Goal: Find contact information

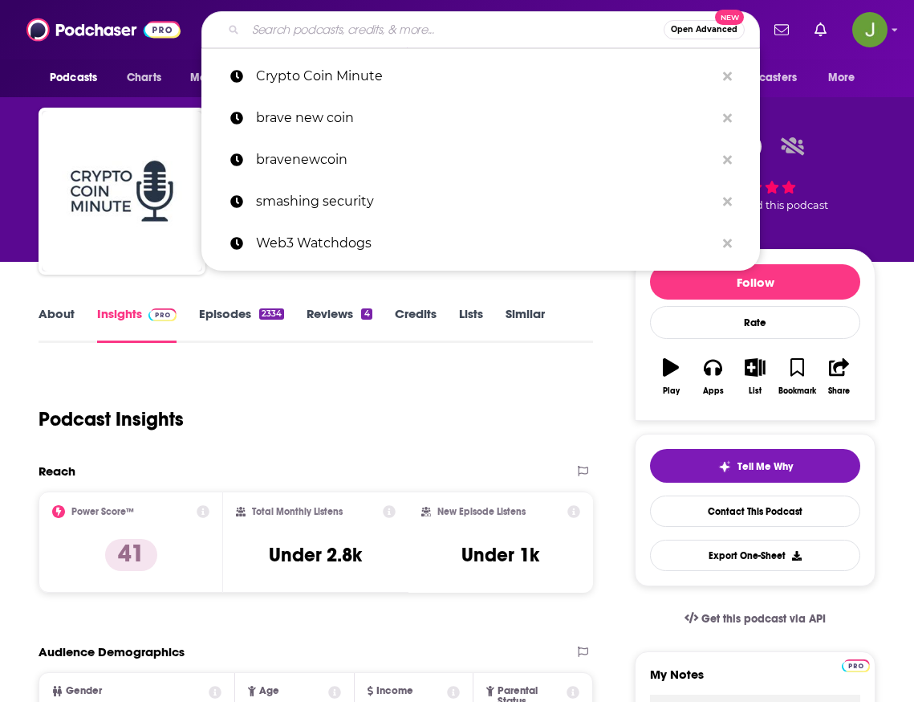
scroll to position [1279, 0]
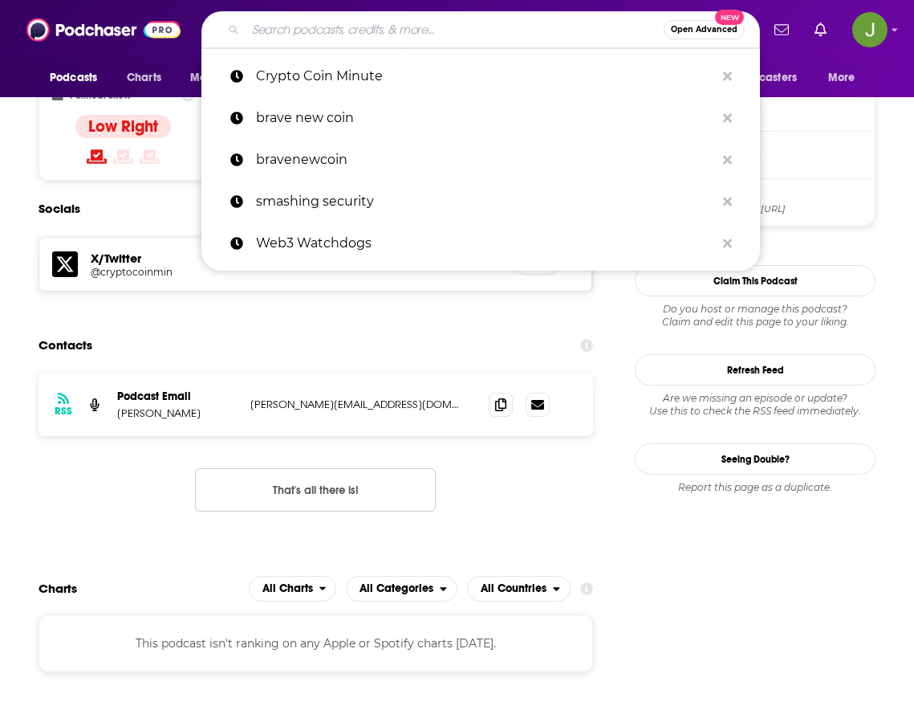
click at [310, 35] on input "Search podcasts, credits, & more..." at bounding box center [455, 30] width 418 height 26
type input "CoinDesk Podcast Network"
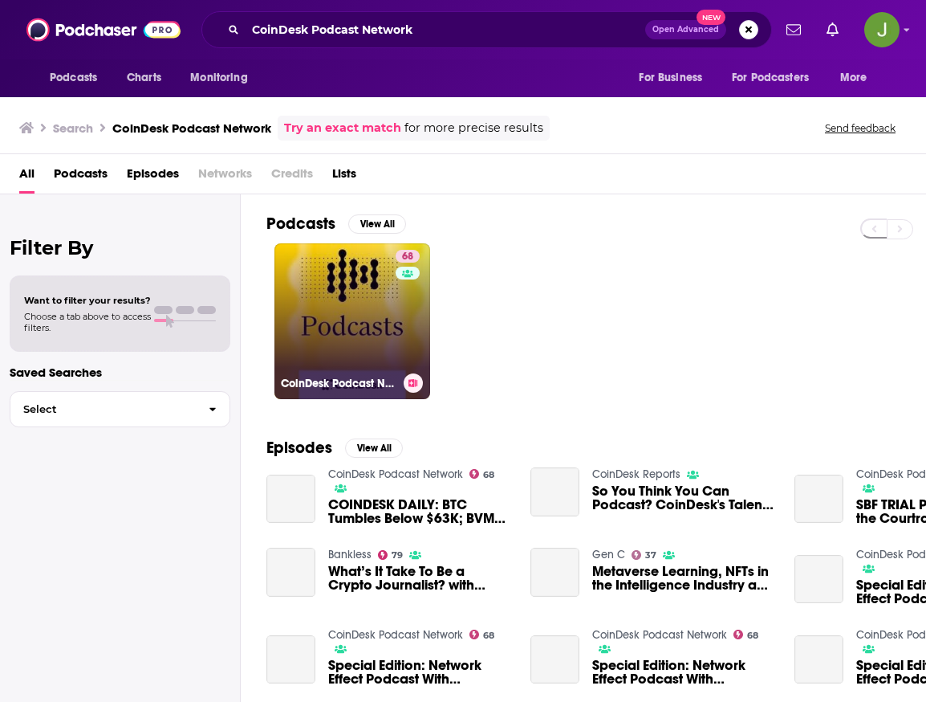
click at [351, 329] on link "68 CoinDesk Podcast Network" at bounding box center [353, 321] width 156 height 156
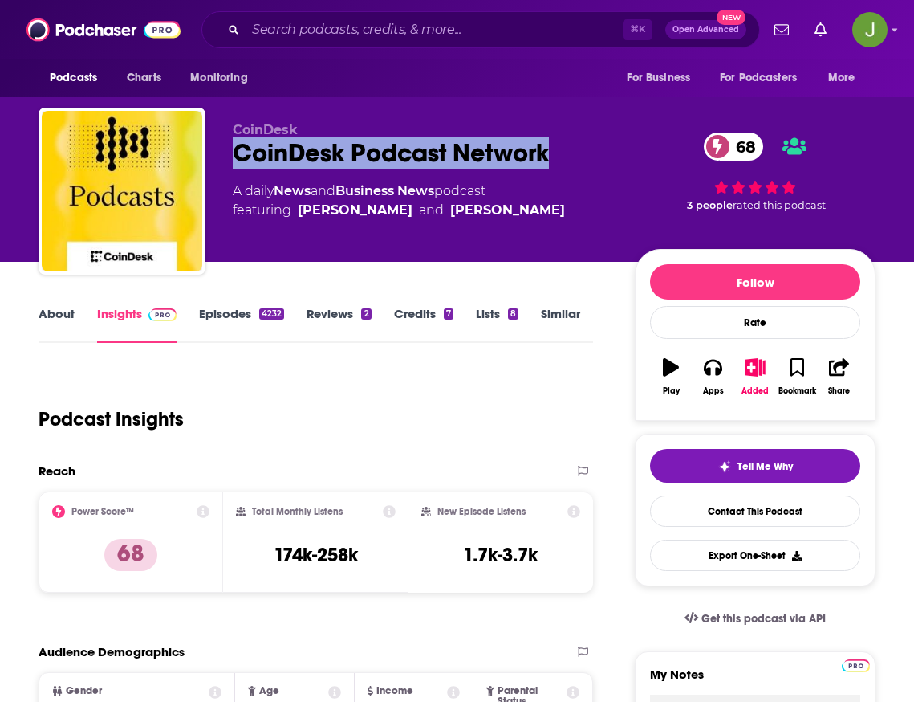
drag, startPoint x: 564, startPoint y: 162, endPoint x: 222, endPoint y: 157, distance: 342.8
click at [222, 157] on div "CoinDesk CoinDesk Podcast Network 68 A daily News and Business News podcast fea…" at bounding box center [457, 194] width 837 height 173
click at [760, 515] on link "Contact This Podcast" at bounding box center [755, 510] width 210 height 31
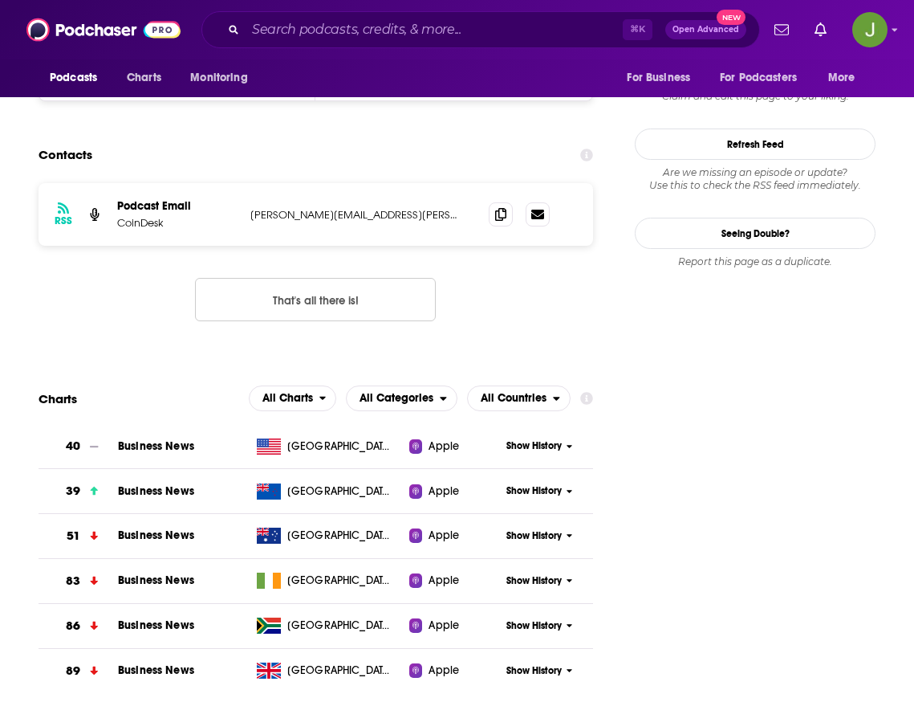
scroll to position [1296, 0]
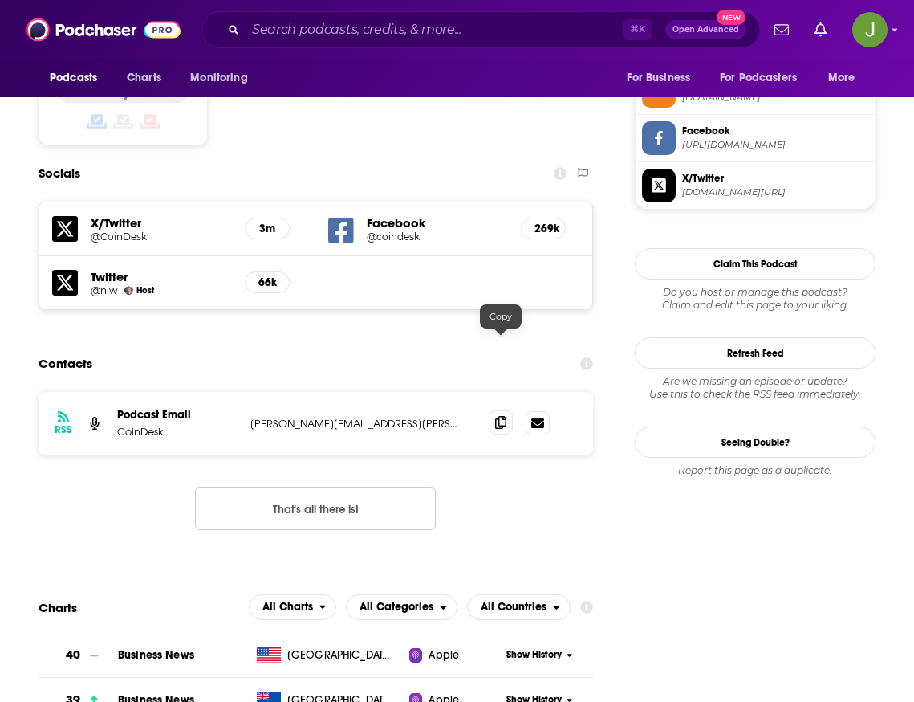
click at [499, 416] on icon at bounding box center [500, 422] width 11 height 13
click at [408, 35] on input "Search podcasts, credits, & more..." at bounding box center [434, 30] width 377 height 26
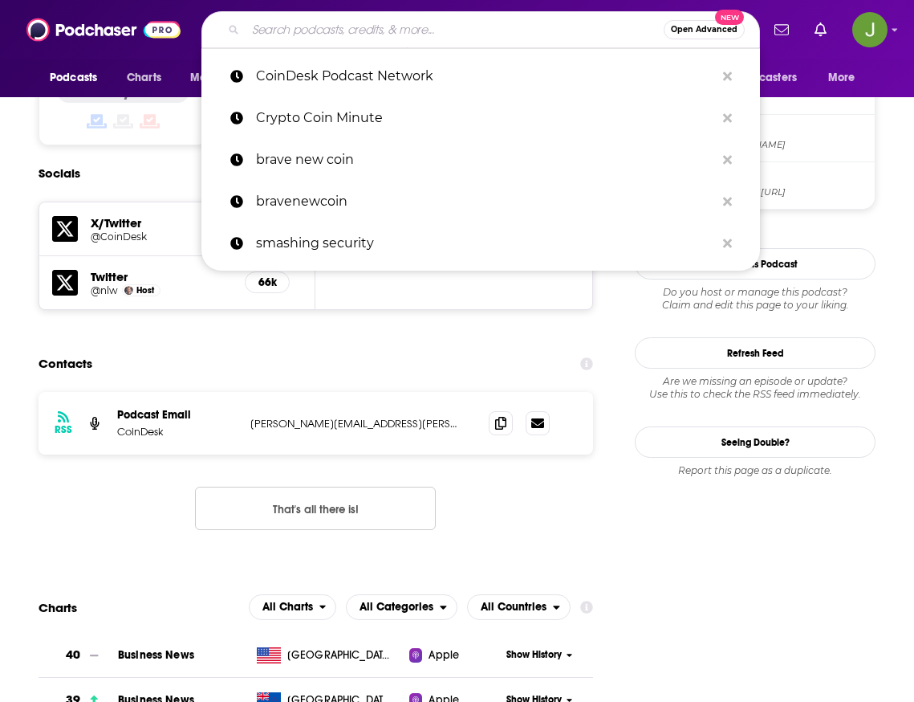
paste input "The Mining Pod"
type input "The Mining Pod"
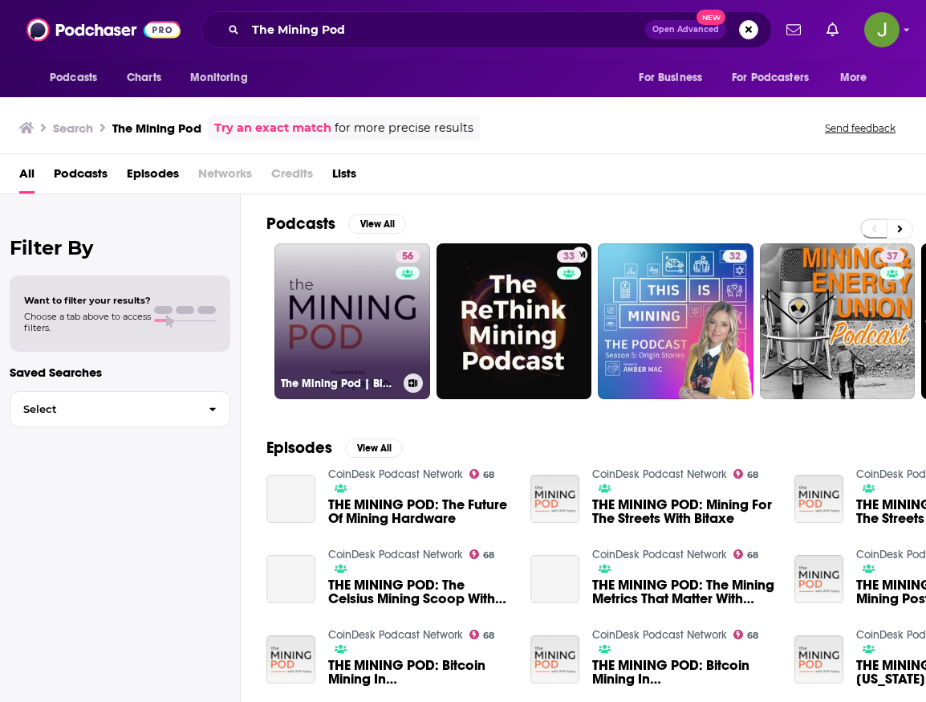
click at [371, 333] on link "56 The Mining Pod | Blockspace Media" at bounding box center [353, 321] width 156 height 156
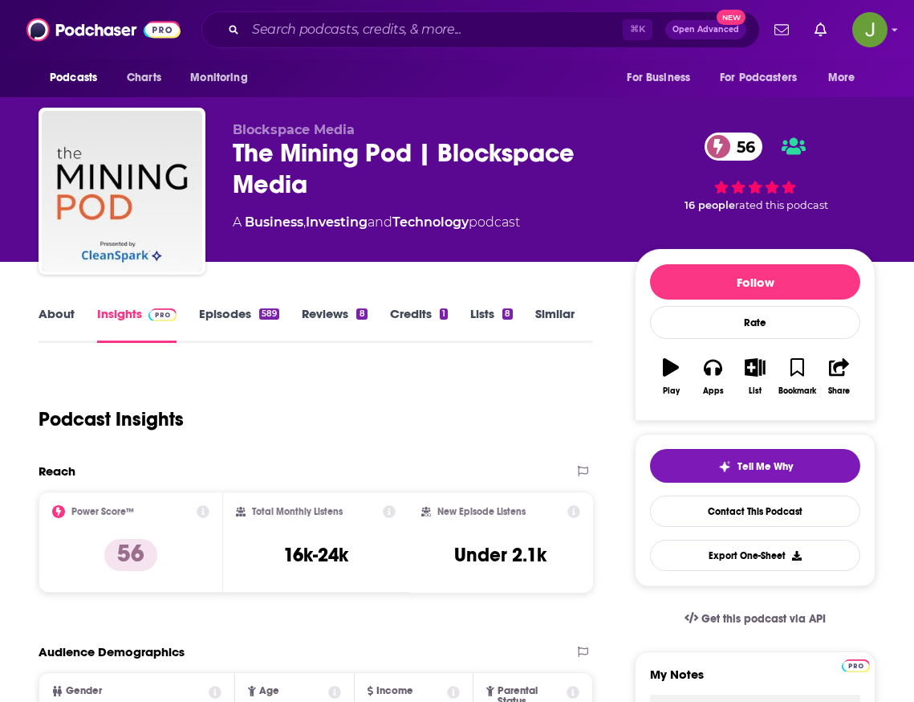
click at [410, 153] on div "The Mining Pod | Blockspace Media 56" at bounding box center [421, 168] width 377 height 63
drag, startPoint x: 414, startPoint y: 153, endPoint x: 232, endPoint y: 153, distance: 182.2
click at [232, 153] on div "Blockspace Media The Mining Pod | Blockspace Media 56 A Business , Investing an…" at bounding box center [457, 194] width 837 height 173
drag, startPoint x: 230, startPoint y: 145, endPoint x: 411, endPoint y: 155, distance: 181.7
click at [411, 155] on div "Blockspace Media The Mining Pod | Blockspace Media 56 A Business , Investing an…" at bounding box center [457, 194] width 837 height 173
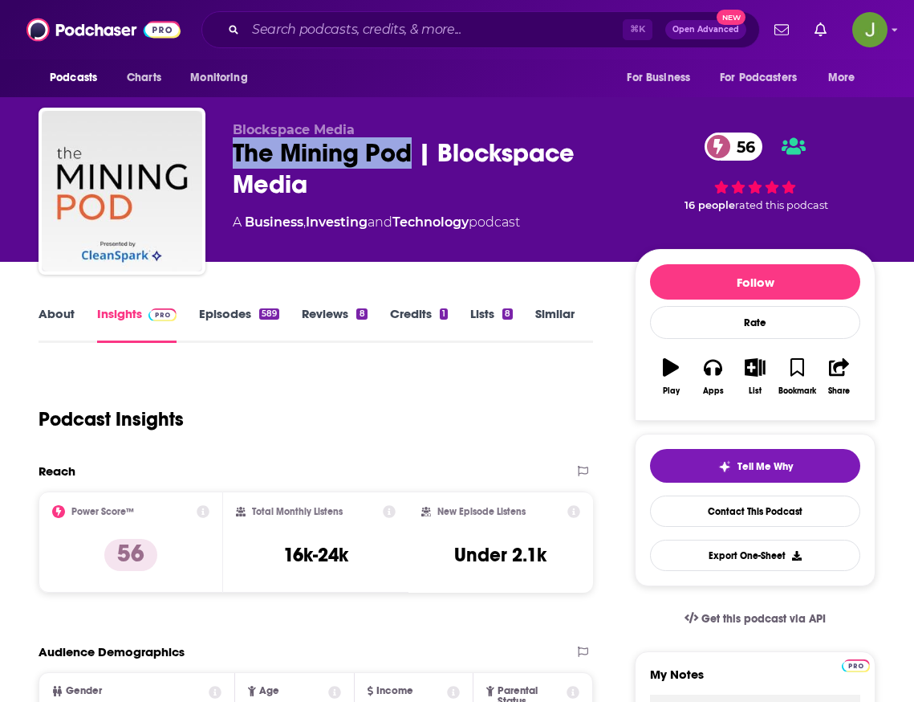
copy h2 "The Mining Pod"
click at [737, 515] on link "Contact This Podcast" at bounding box center [755, 510] width 210 height 31
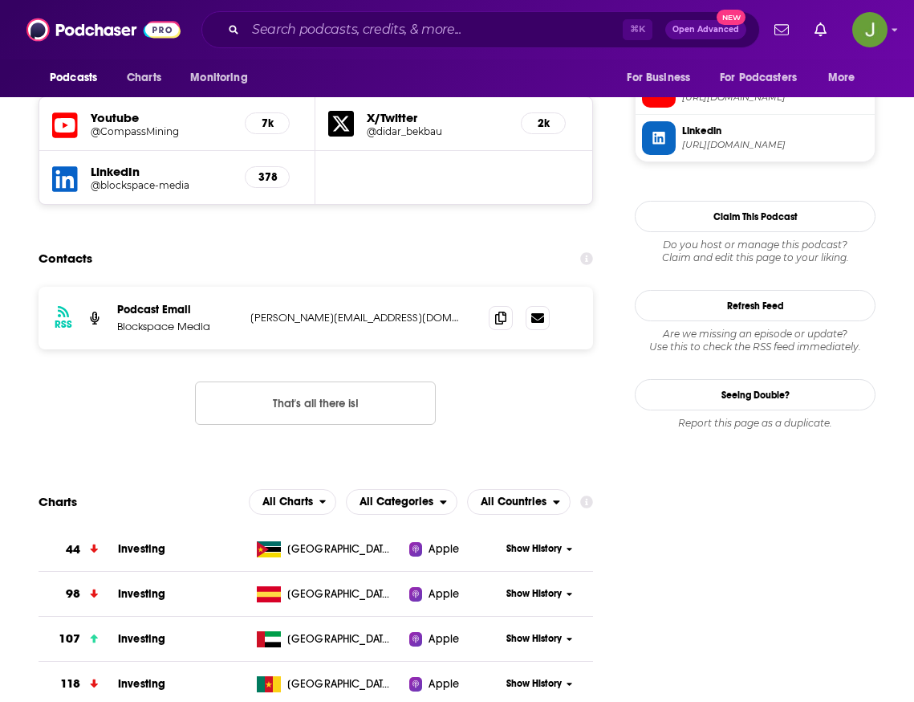
scroll to position [1359, 0]
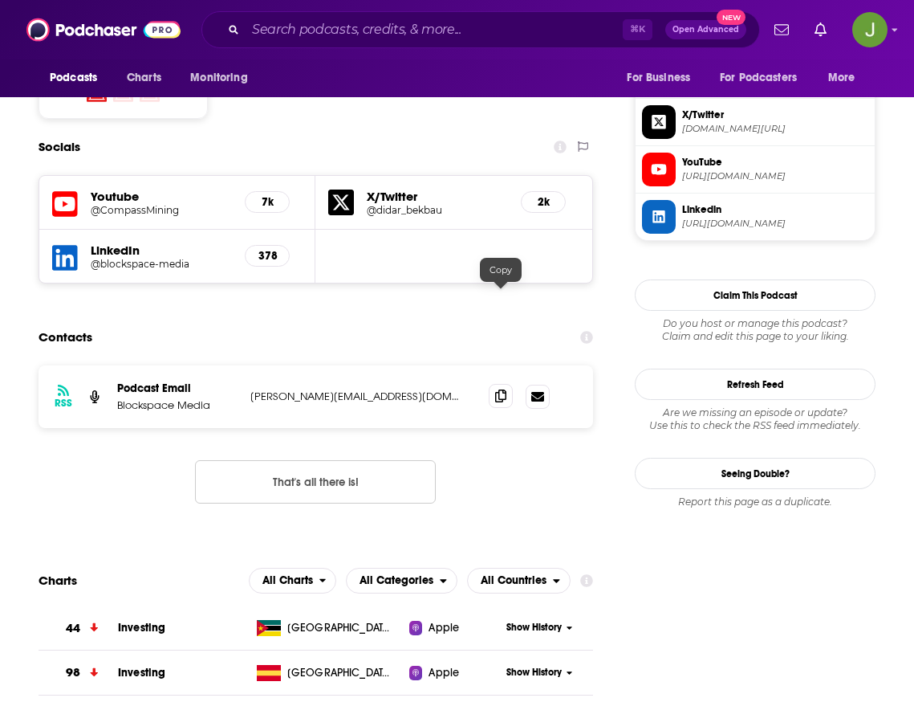
click at [504, 389] on icon at bounding box center [500, 395] width 11 height 13
click at [387, 43] on div "⌘ K Open Advanced New" at bounding box center [480, 29] width 559 height 37
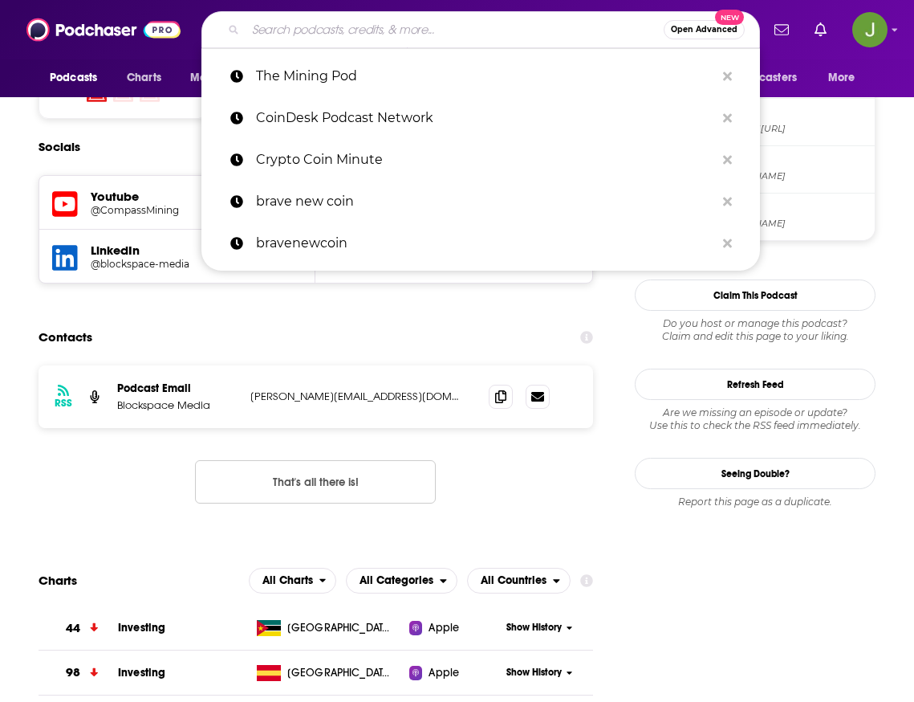
click at [388, 35] on input "Search podcasts, credits, & more..." at bounding box center [455, 30] width 418 height 26
paste input "Markets Daily Crypto Roundup"
type input "Markets Daily Crypto Roundup"
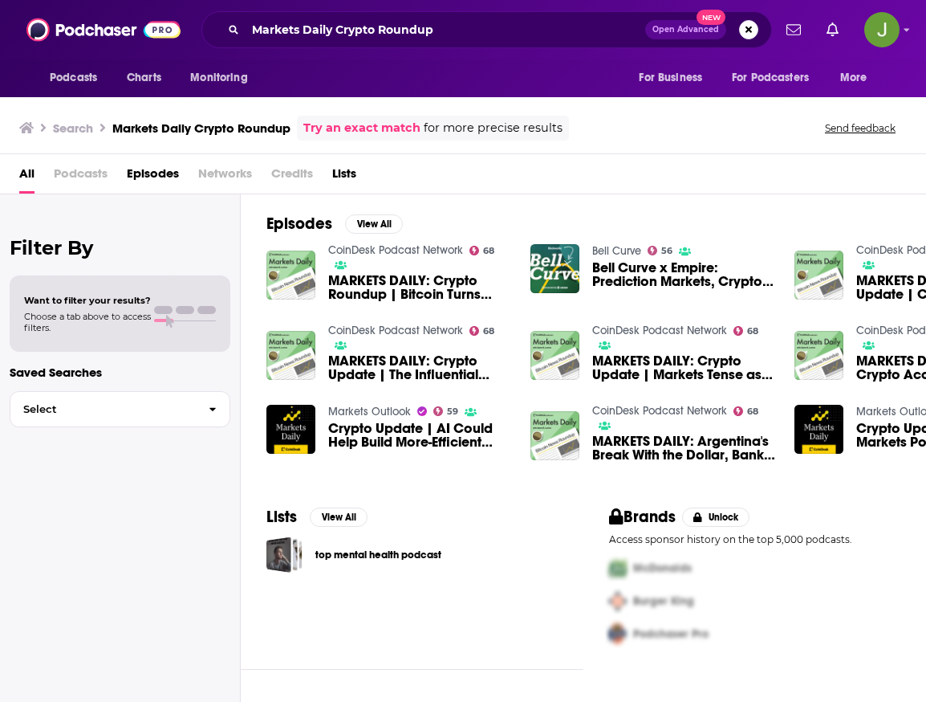
click at [425, 295] on span "MARKETS DAILY: Crypto Roundup | Bitcoin Turns Bearish as SEC Takes Fire" at bounding box center [419, 287] width 183 height 27
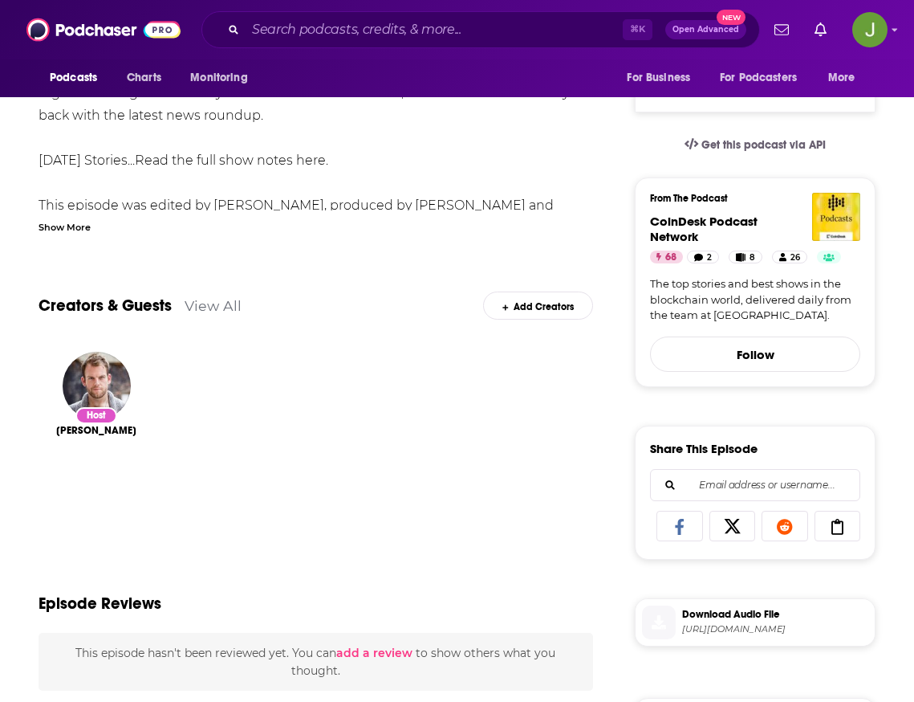
scroll to position [179, 0]
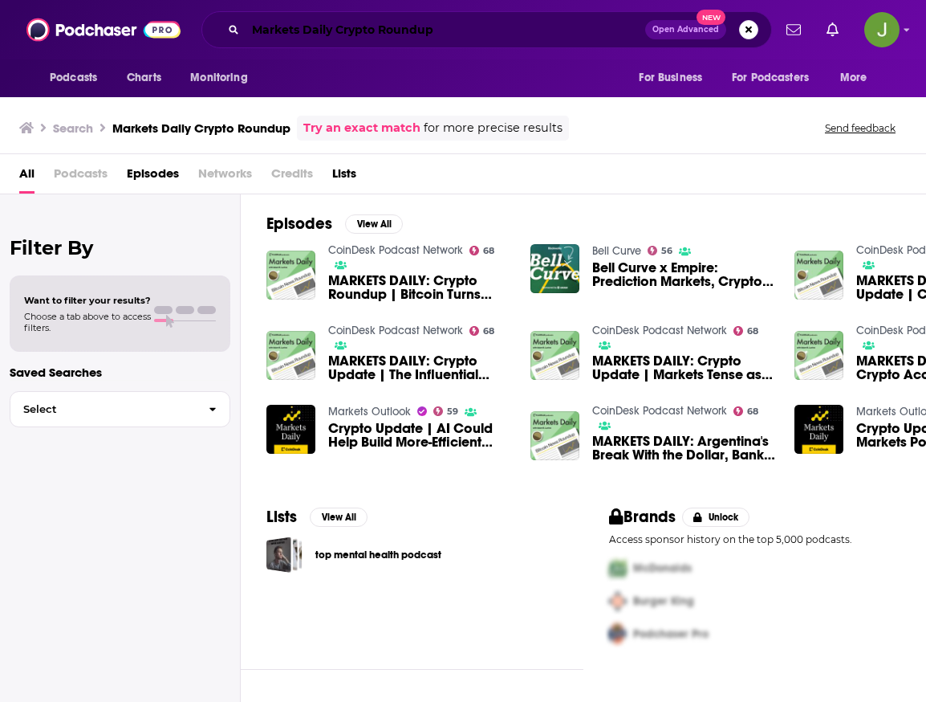
click at [385, 30] on input "Markets Daily Crypto Roundup" at bounding box center [446, 30] width 400 height 26
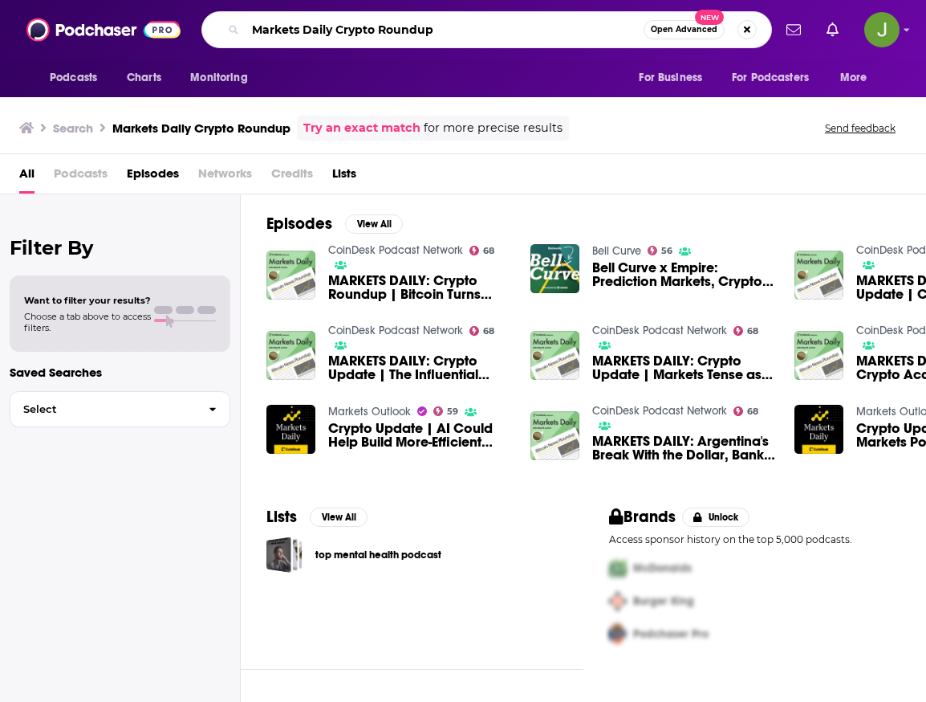
paste input "The Protocol"
type input "The Protocol"
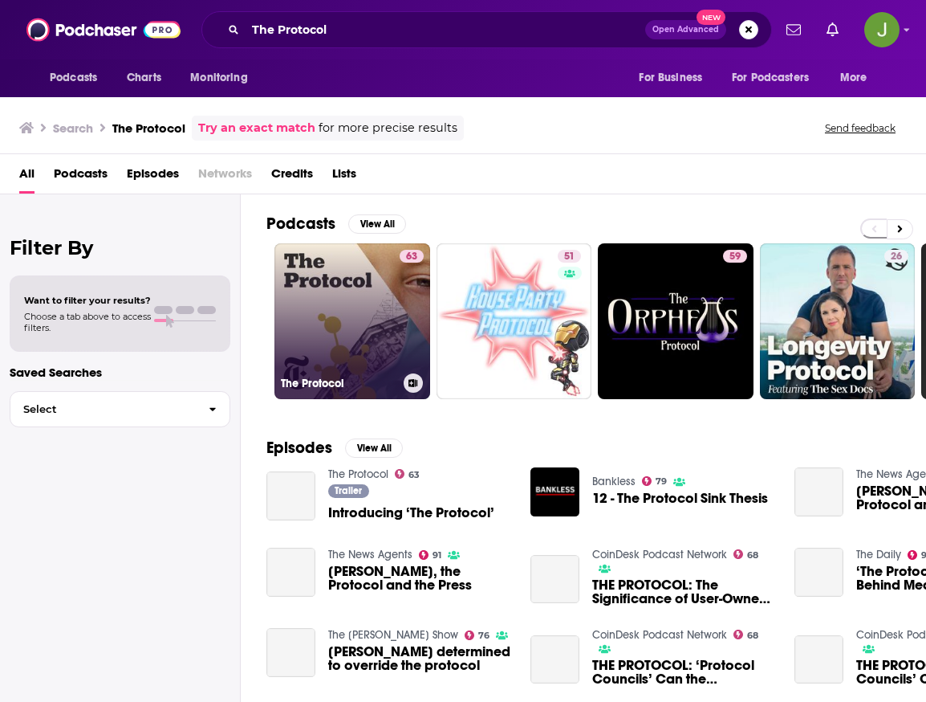
click at [395, 320] on link "63 The Protocol" at bounding box center [353, 321] width 156 height 156
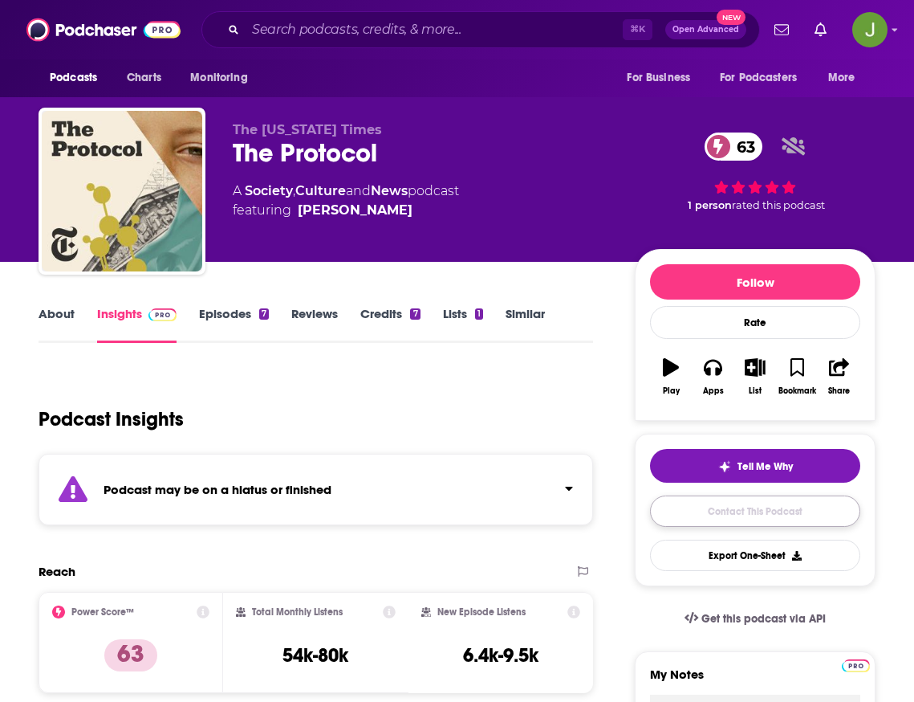
click at [772, 511] on link "Contact This Podcast" at bounding box center [755, 510] width 210 height 31
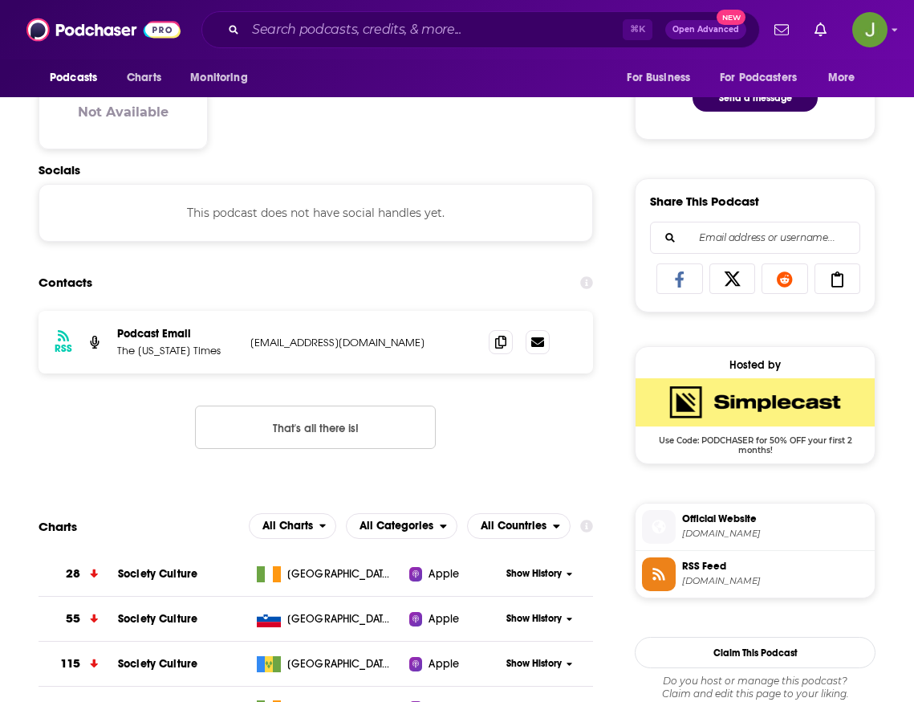
scroll to position [832, 0]
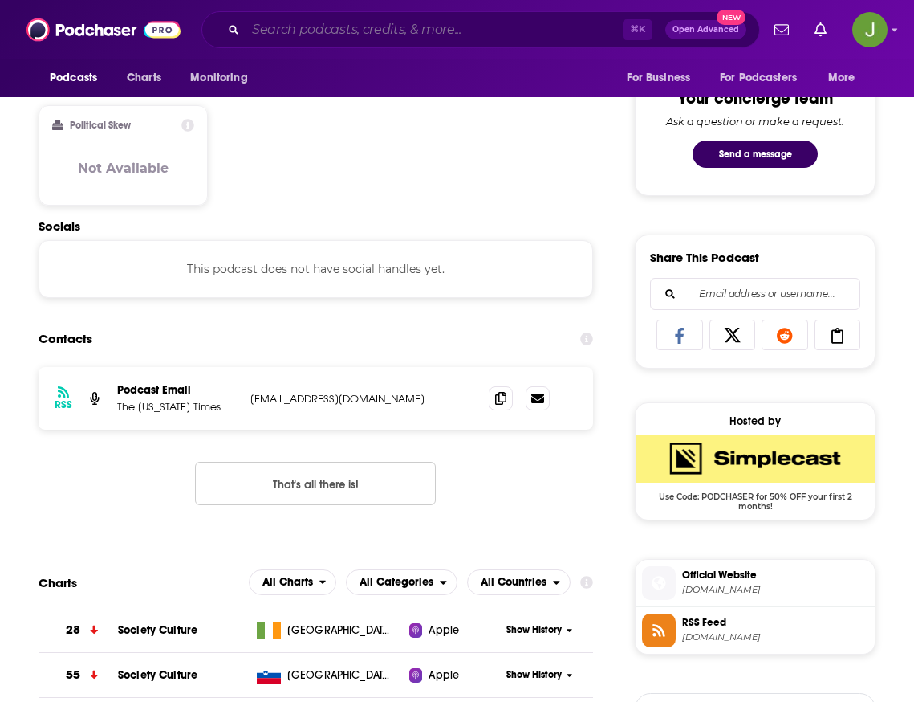
click at [336, 32] on input "Search podcasts, credits, & more..." at bounding box center [434, 30] width 377 height 26
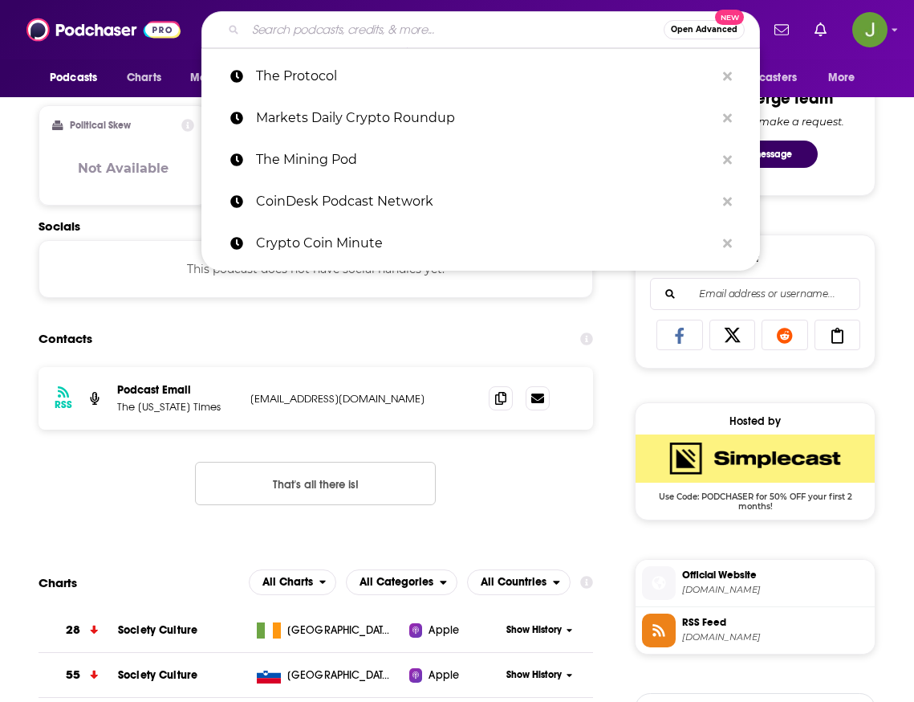
paste input "Gen C"
type input "Gen C"
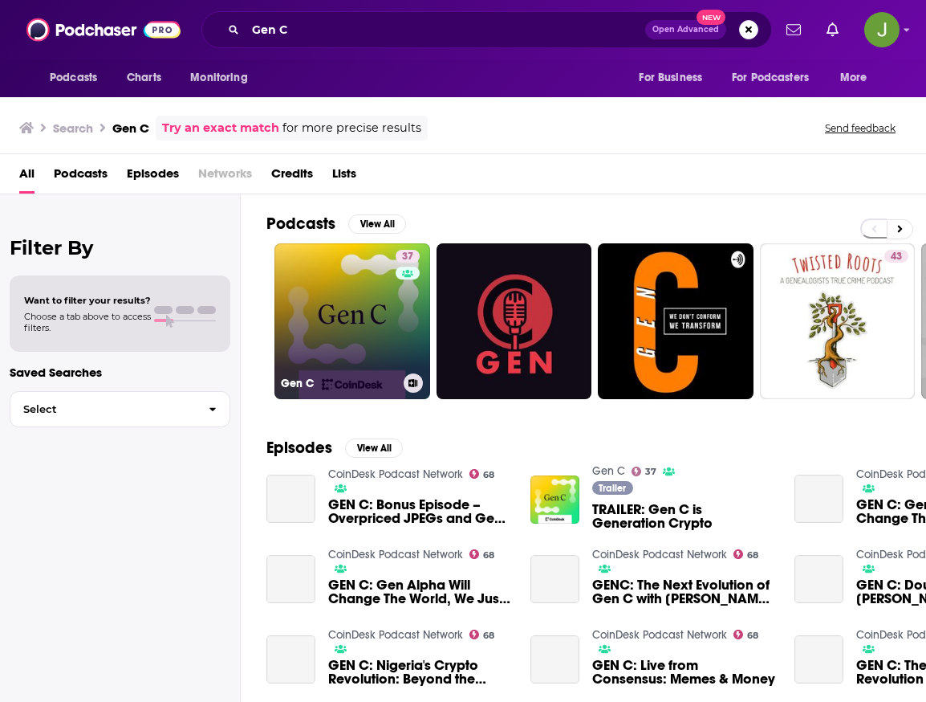
click at [357, 317] on link "37 Gen C" at bounding box center [353, 321] width 156 height 156
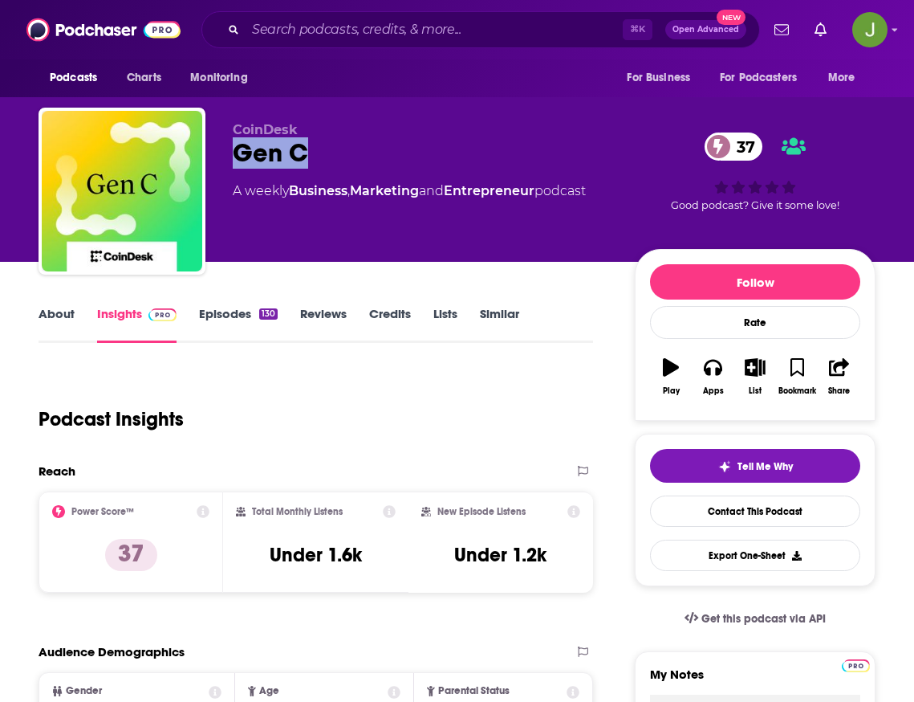
drag, startPoint x: 317, startPoint y: 148, endPoint x: 237, endPoint y: 152, distance: 80.4
click at [237, 152] on div "Gen C 37" at bounding box center [421, 152] width 377 height 31
copy h2 "Gen C"
click at [703, 519] on link "Contact This Podcast" at bounding box center [755, 510] width 210 height 31
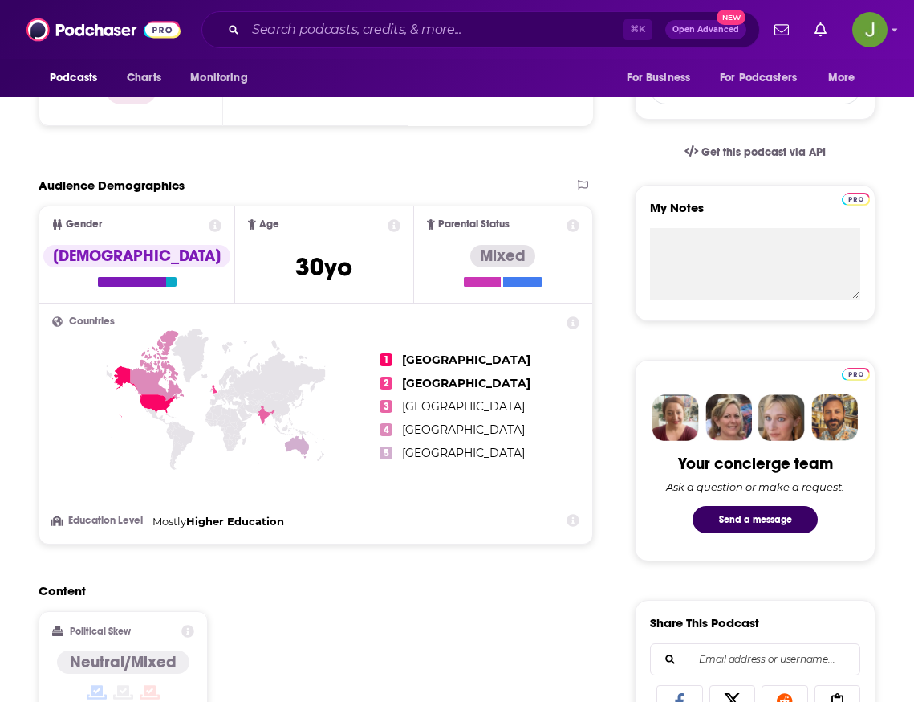
scroll to position [315, 0]
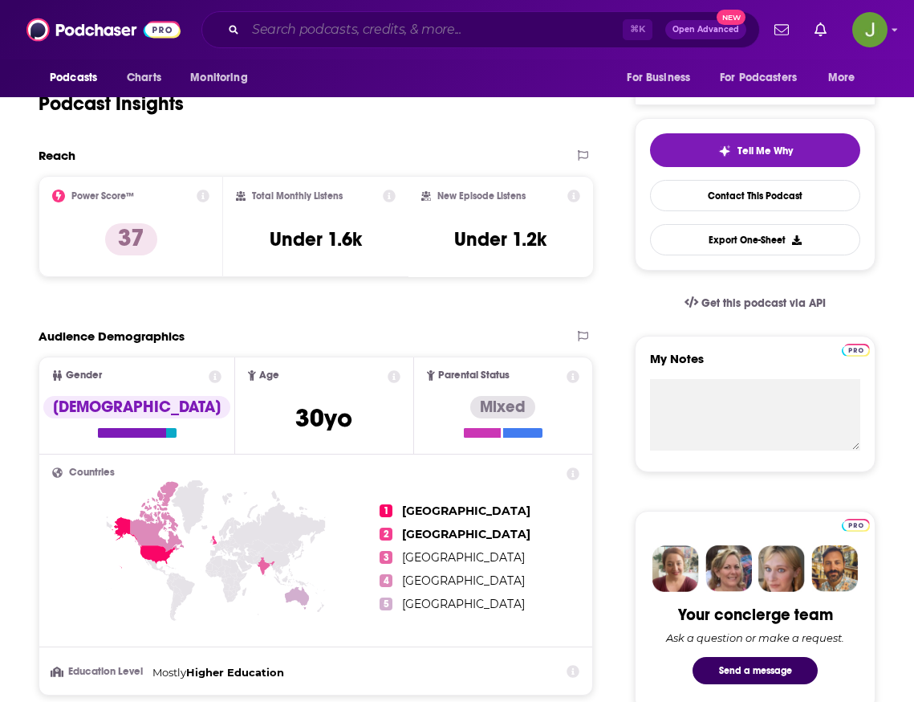
click at [451, 38] on input "Search podcasts, credits, & more..." at bounding box center [434, 30] width 377 height 26
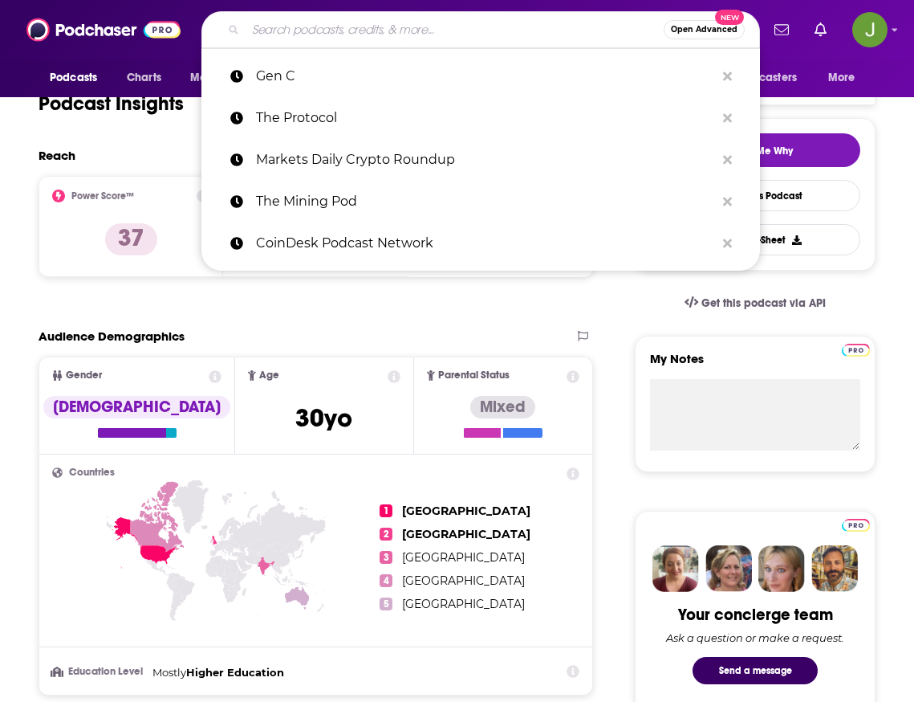
paste input "CoinDesk’s Money Reimagined"
type input "CoinDesk’s Money Reimagined"
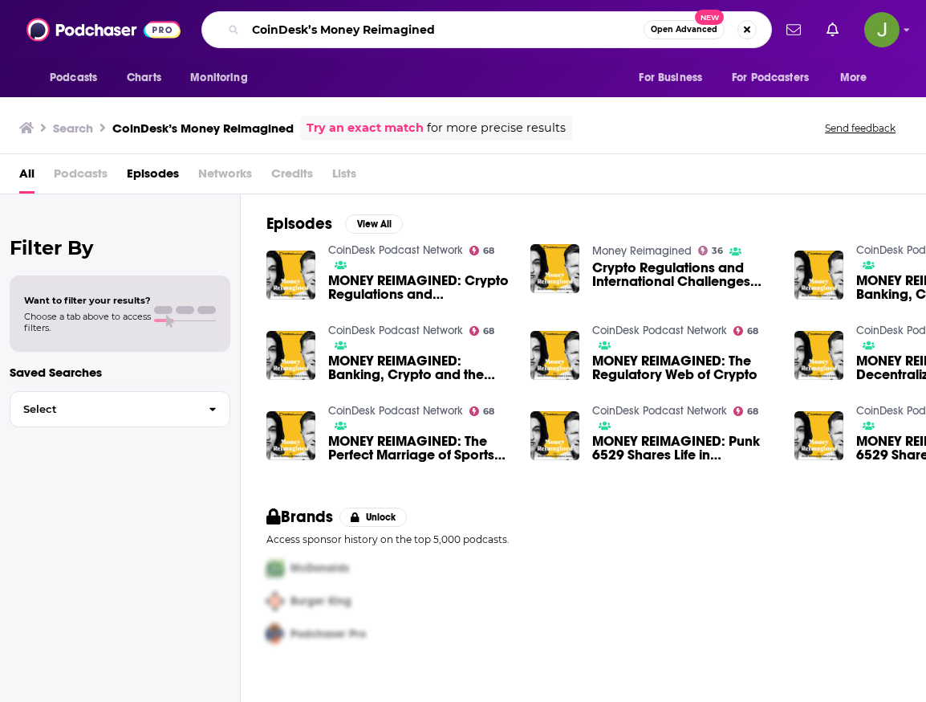
click at [460, 35] on input "CoinDesk’s Money Reimagined" at bounding box center [445, 30] width 398 height 26
paste input "All About Blockchain"
type input "All About Blockchain"
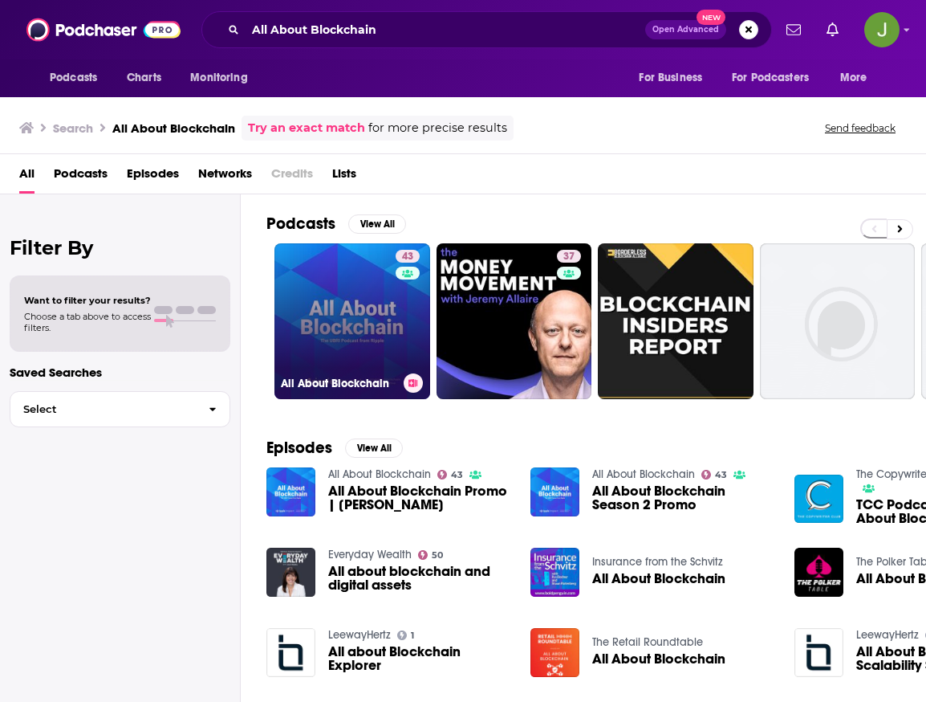
click at [378, 311] on link "43 All About Blockchain" at bounding box center [353, 321] width 156 height 156
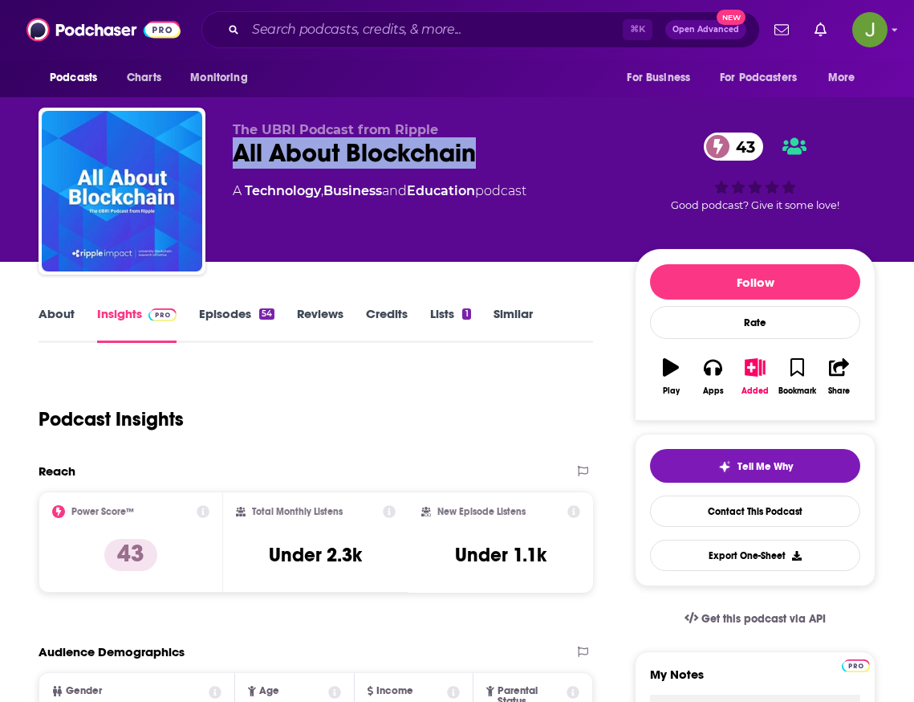
drag, startPoint x: 233, startPoint y: 154, endPoint x: 484, endPoint y: 156, distance: 251.3
click at [484, 156] on div "All About Blockchain 43" at bounding box center [421, 152] width 377 height 31
copy h2 "All About Blockchain"
click at [752, 519] on link "Contact This Podcast" at bounding box center [755, 510] width 210 height 31
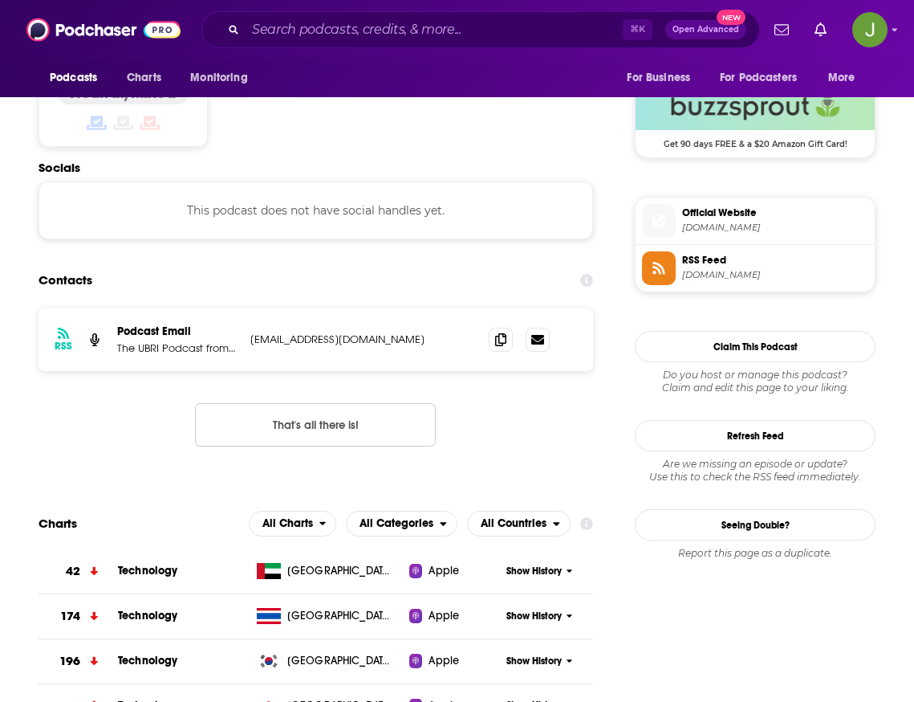
scroll to position [1269, 0]
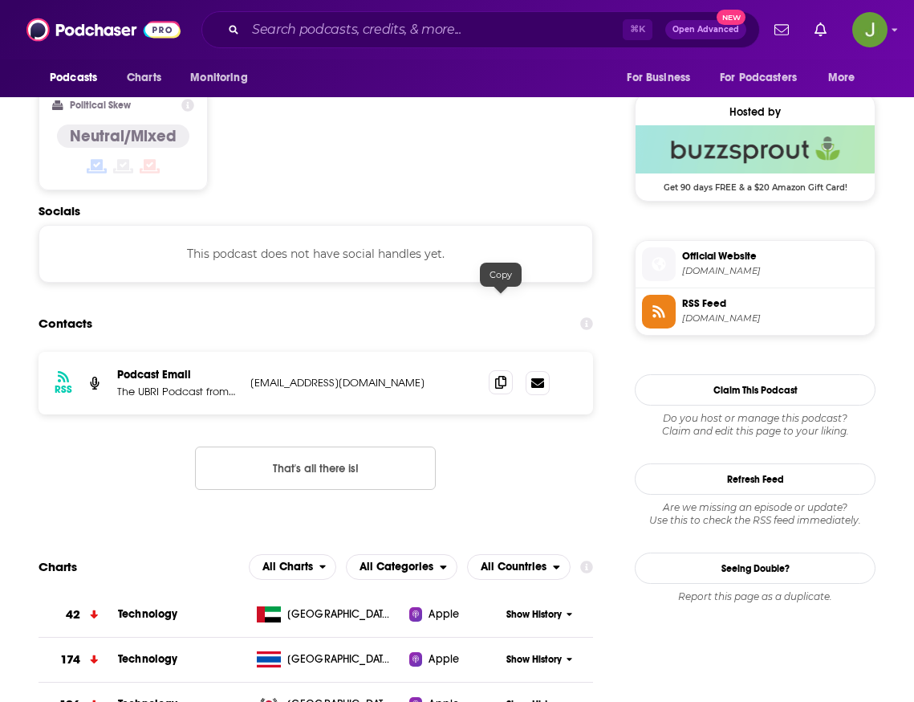
click at [500, 376] on icon at bounding box center [500, 382] width 11 height 13
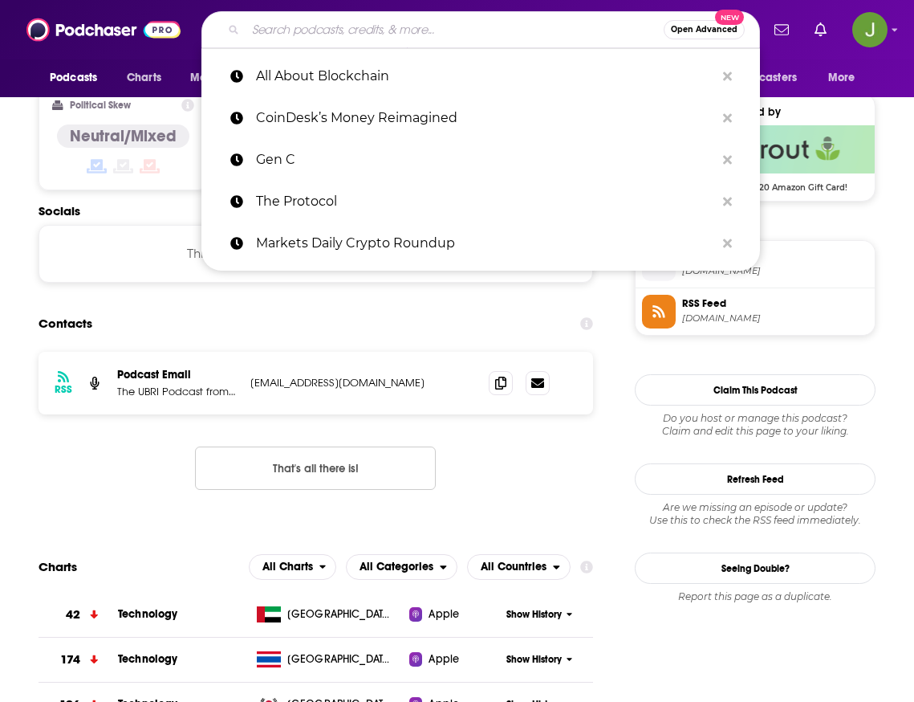
click at [405, 35] on input "Search podcasts, credits, & more..." at bounding box center [455, 30] width 418 height 26
paste input "Blockchain Explained"
type input "Blockchain Explained"
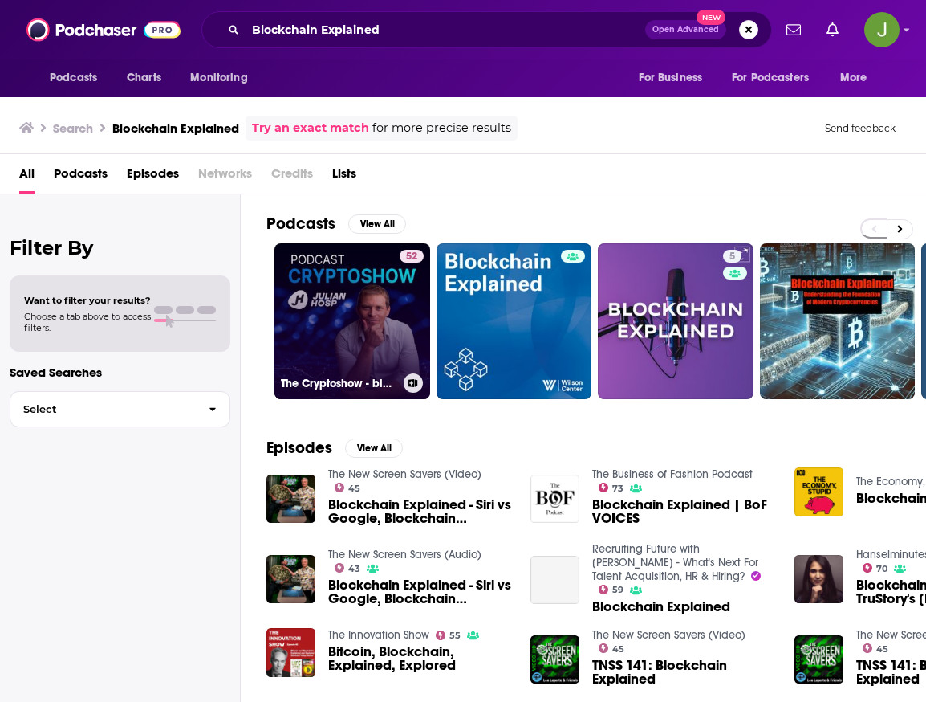
click at [338, 304] on link "52 The Cryptoshow - blockchain, cryptocurrencies, Bitcoin and decentralization …" at bounding box center [353, 321] width 156 height 156
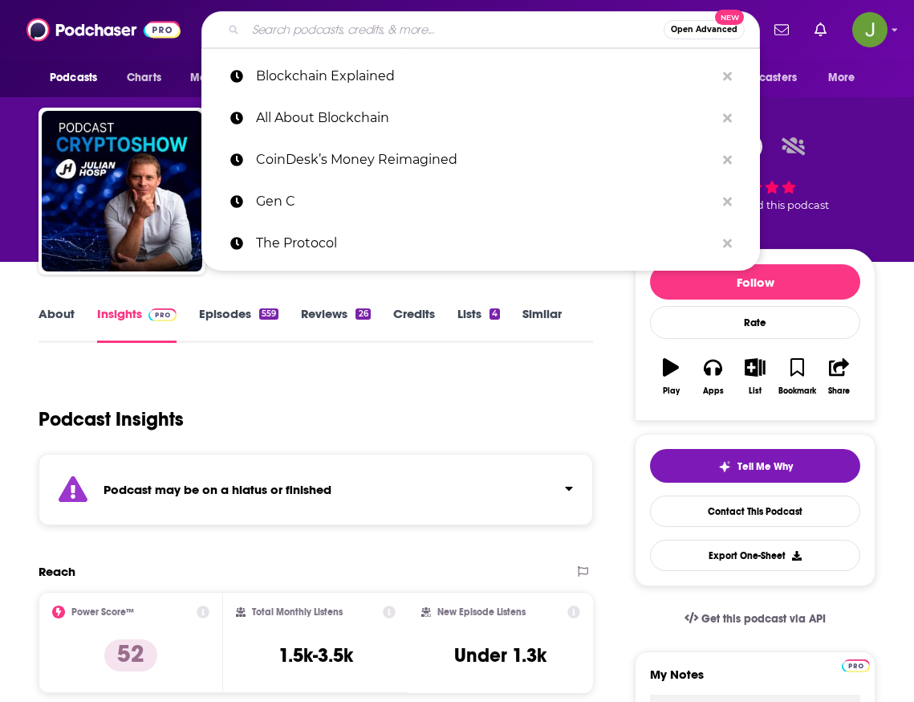
click at [396, 33] on input "Search podcasts, credits, & more..." at bounding box center [455, 30] width 418 height 26
paste input "The Blockchain Show"
type input "The Blockchain Show"
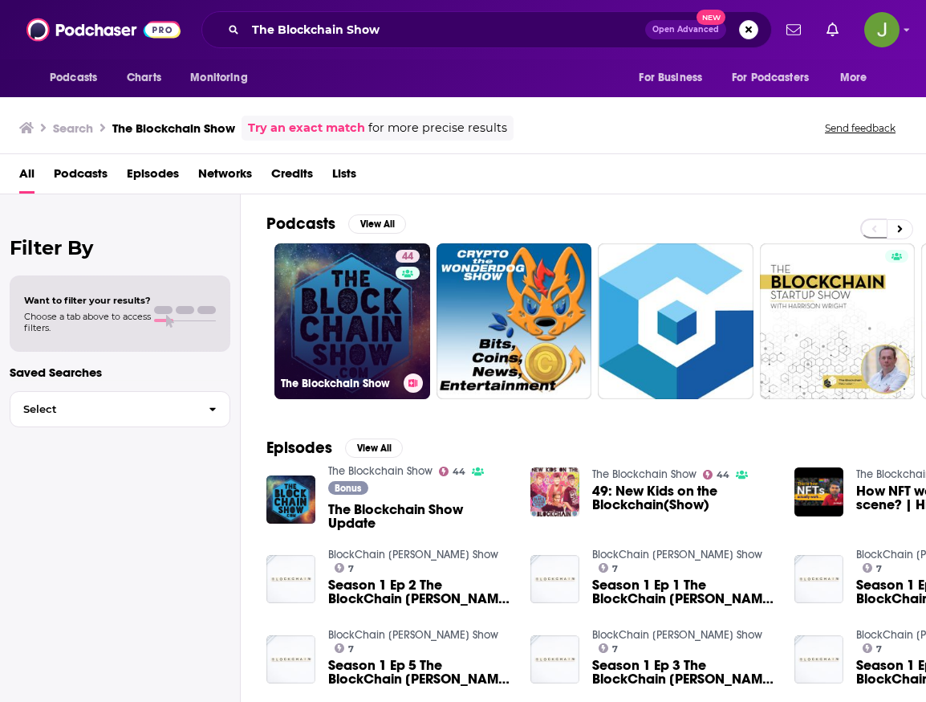
click at [380, 293] on link "44 The Blockchain Show" at bounding box center [353, 321] width 156 height 156
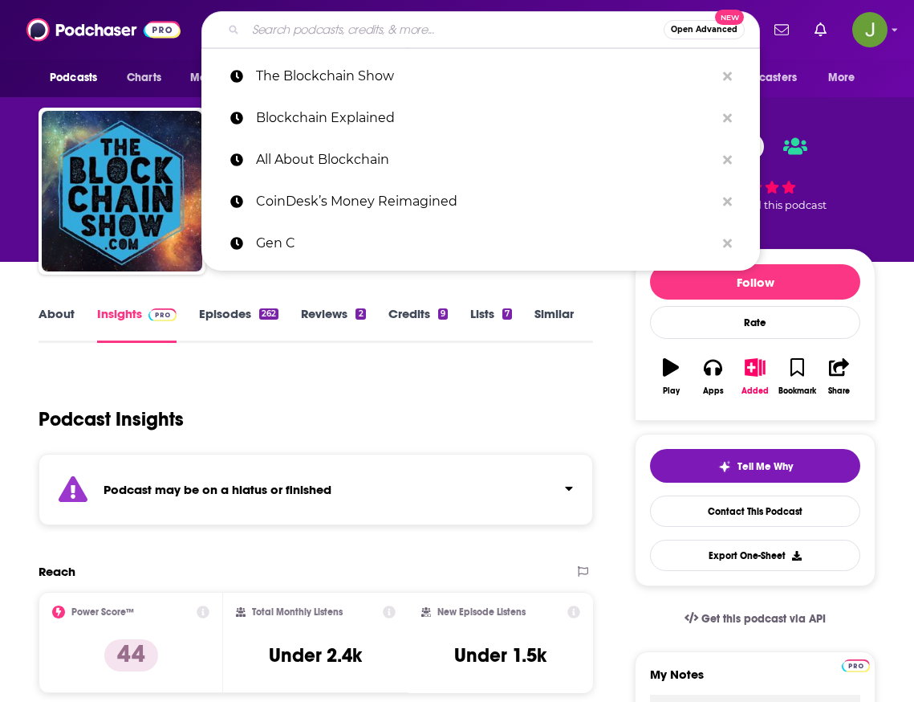
click at [337, 21] on input "Search podcasts, credits, & more..." at bounding box center [455, 30] width 418 height 26
paste input "The Crypto Conversation (Brave New Coin)"
type input "The Crypto Conversation (Brave New Coin)"
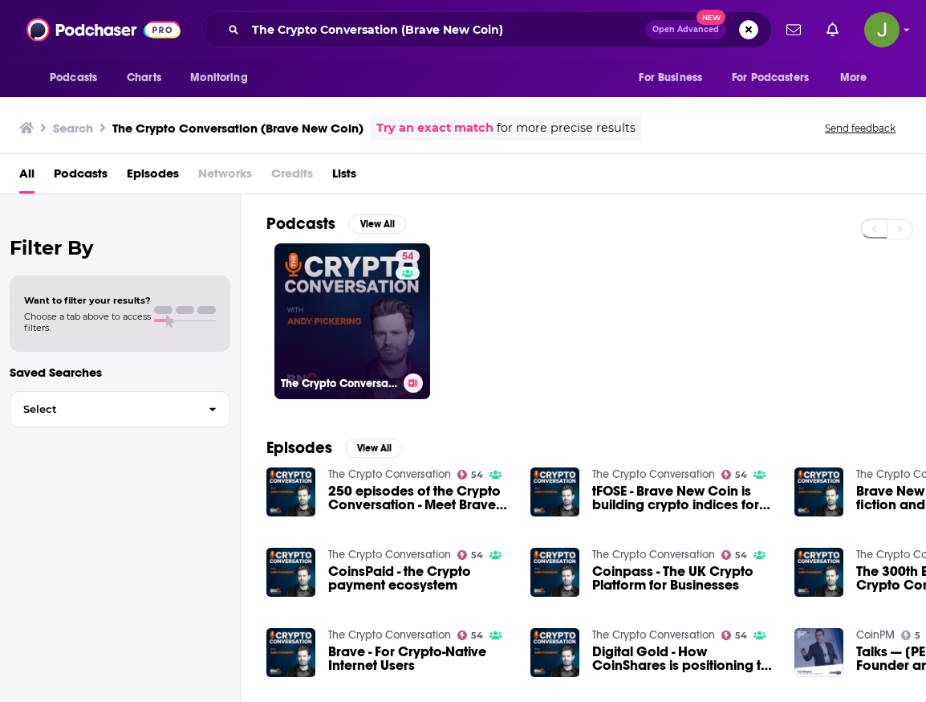
click at [345, 329] on link "54 The Crypto Conversation" at bounding box center [353, 321] width 156 height 156
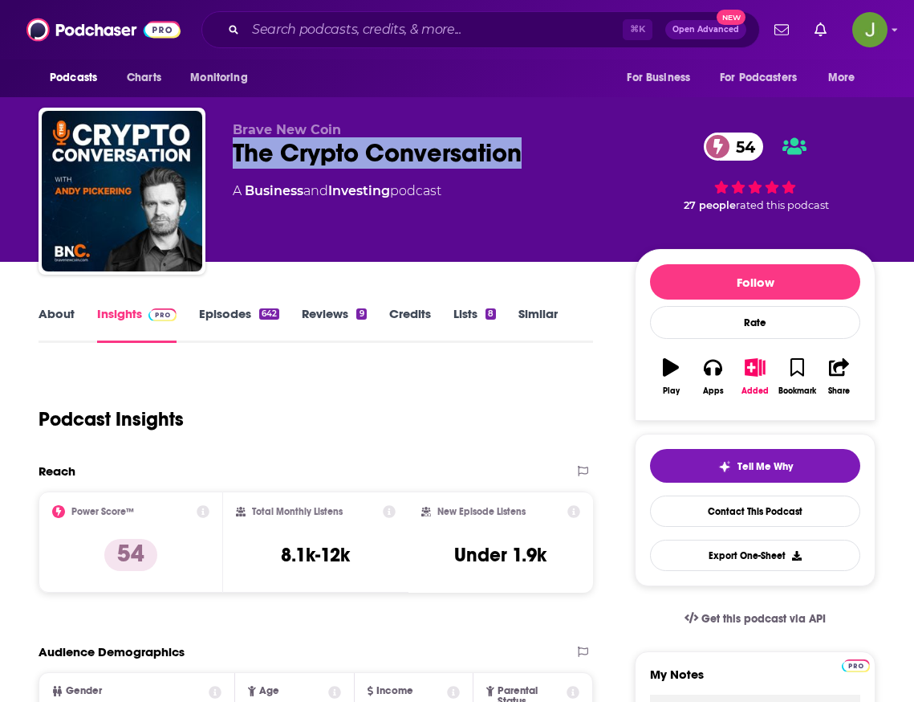
drag, startPoint x: 226, startPoint y: 143, endPoint x: 549, endPoint y: 159, distance: 323.9
click at [549, 159] on div "Brave New Coin The Crypto Conversation 54 A Business and Investing podcast 54 2…" at bounding box center [457, 194] width 837 height 173
copy h2 "The Crypto Conversation"
click at [774, 520] on link "Contact This Podcast" at bounding box center [755, 510] width 210 height 31
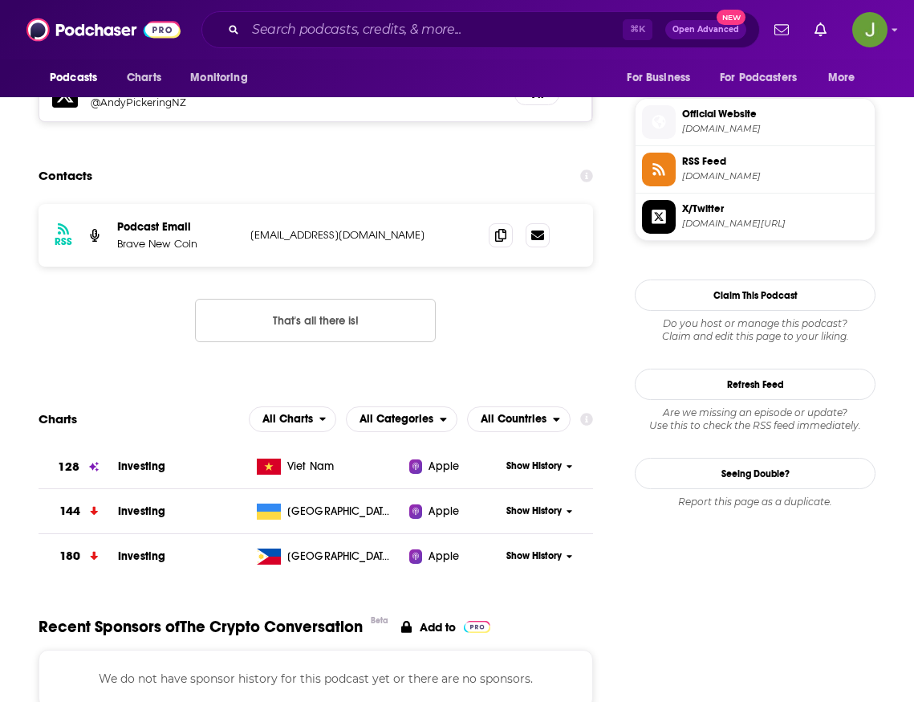
scroll to position [1223, 0]
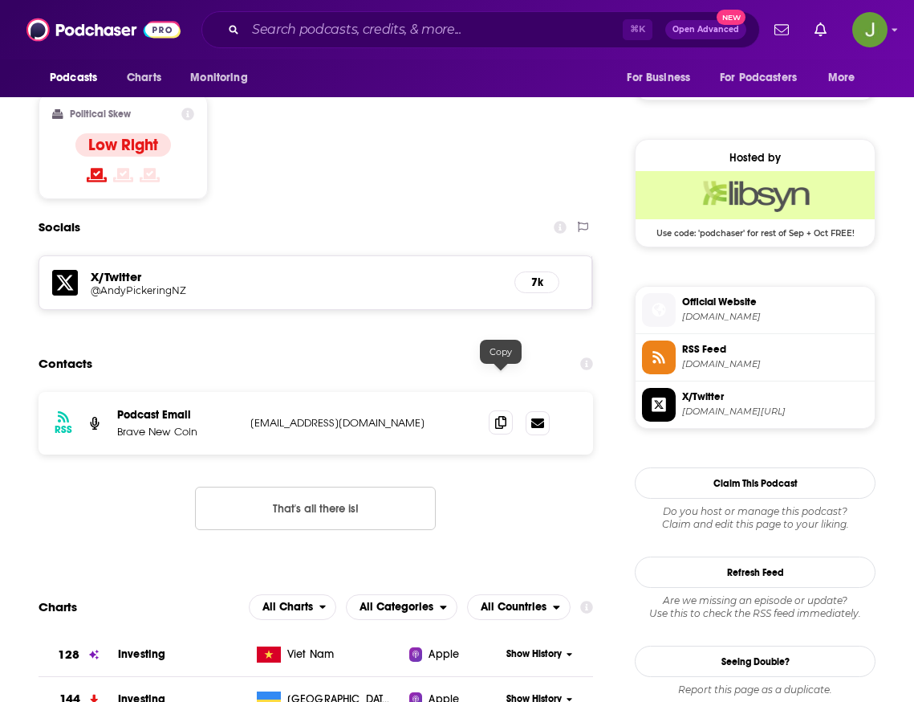
click at [505, 416] on icon at bounding box center [500, 422] width 11 height 13
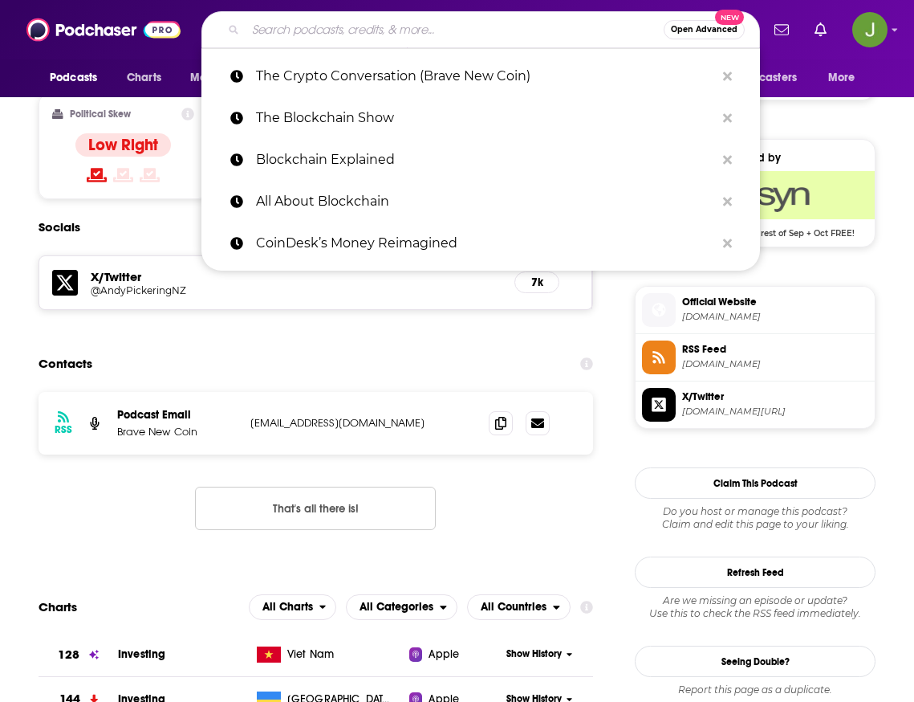
click at [391, 28] on input "Search podcasts, credits, & more..." at bounding box center [455, 30] width 418 height 26
paste input "Crypto Podcast ([DOMAIN_NAME]"
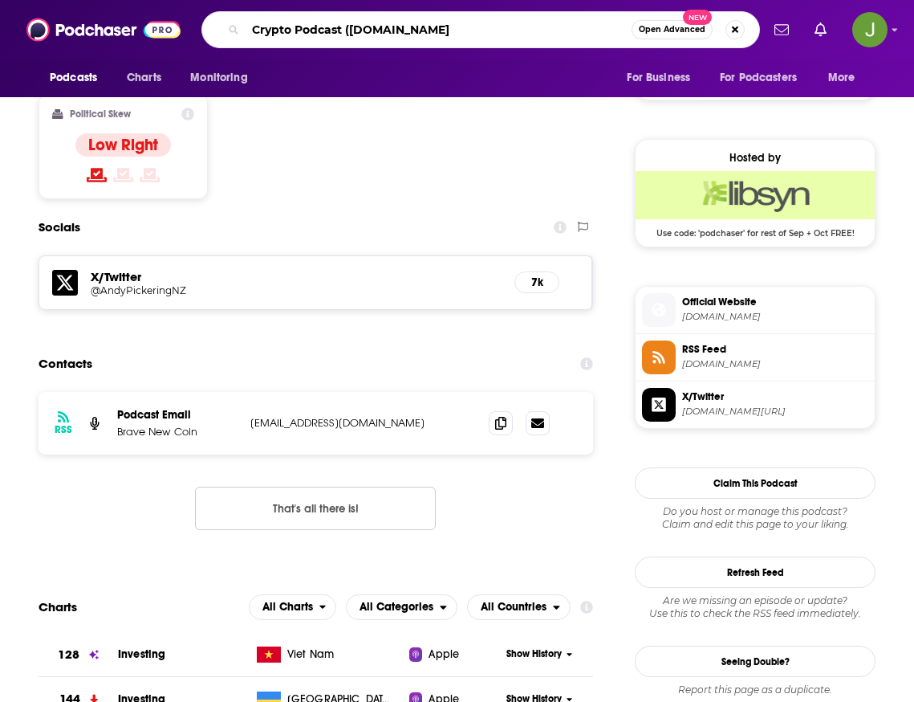
type input "Crypto Podcast ([DOMAIN_NAME])"
